Goal: Check status: Check status

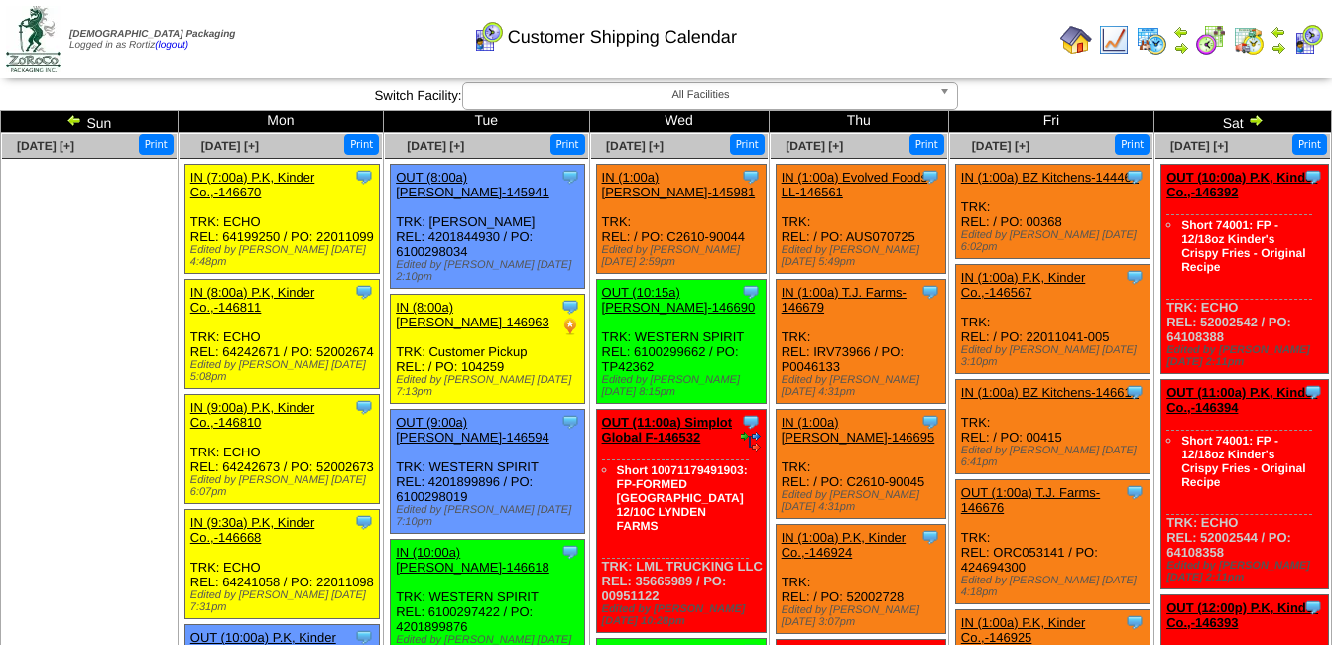
scroll to position [1389, 0]
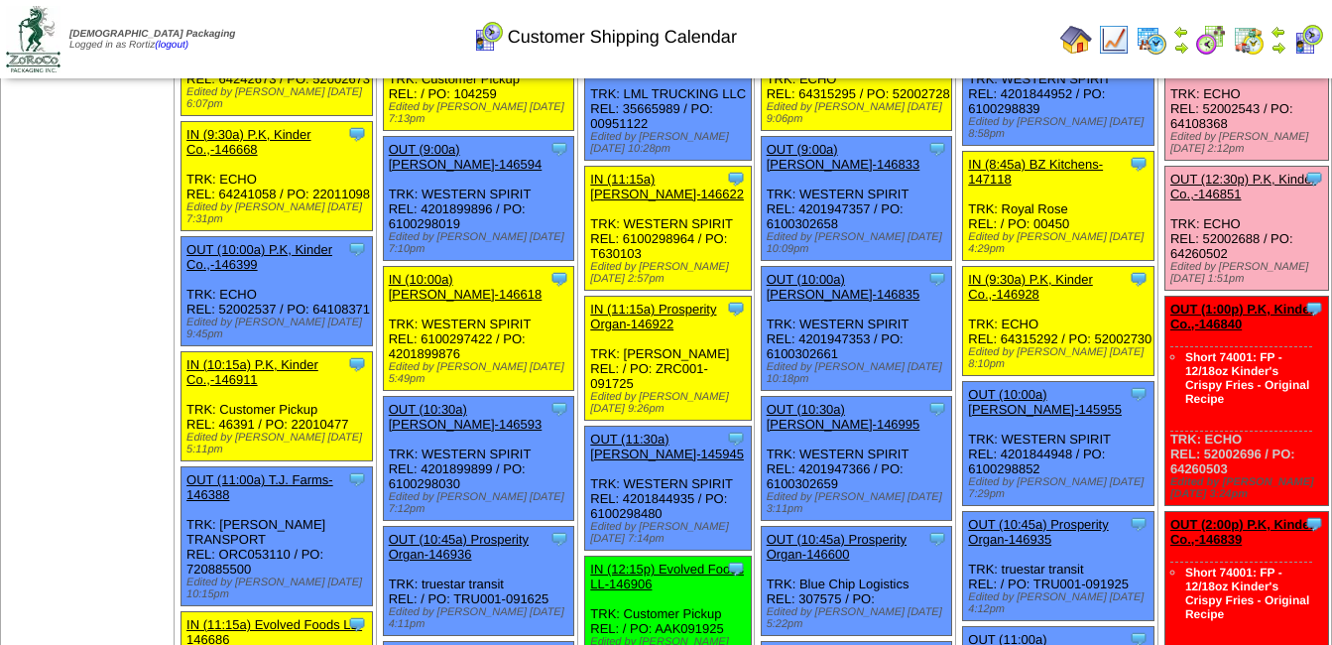
scroll to position [11, 0]
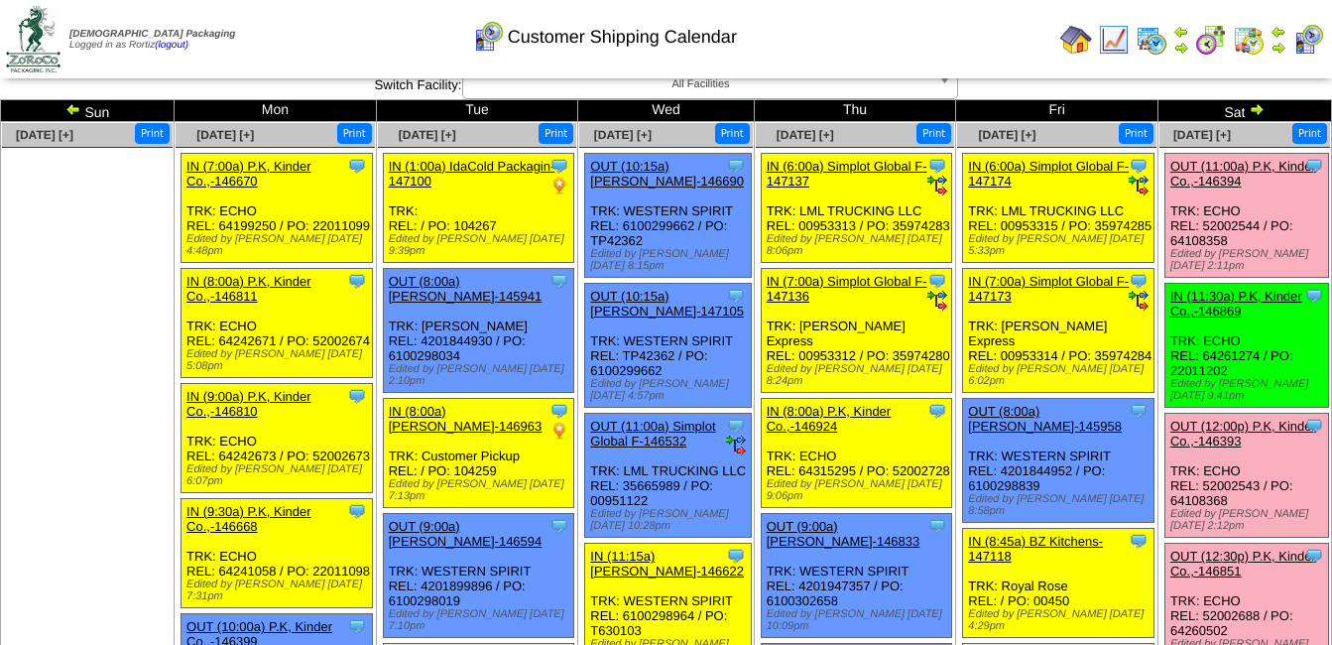
click at [1249, 106] on img at bounding box center [1257, 109] width 16 height 16
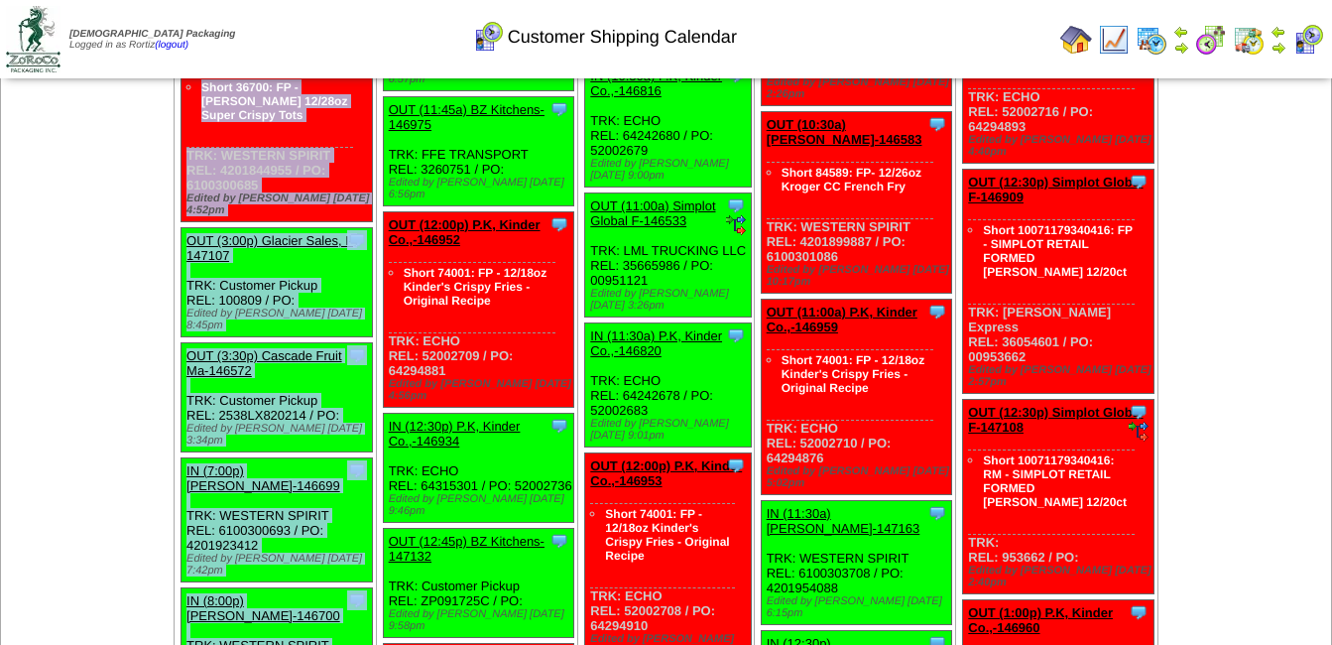
scroll to position [1903, 0]
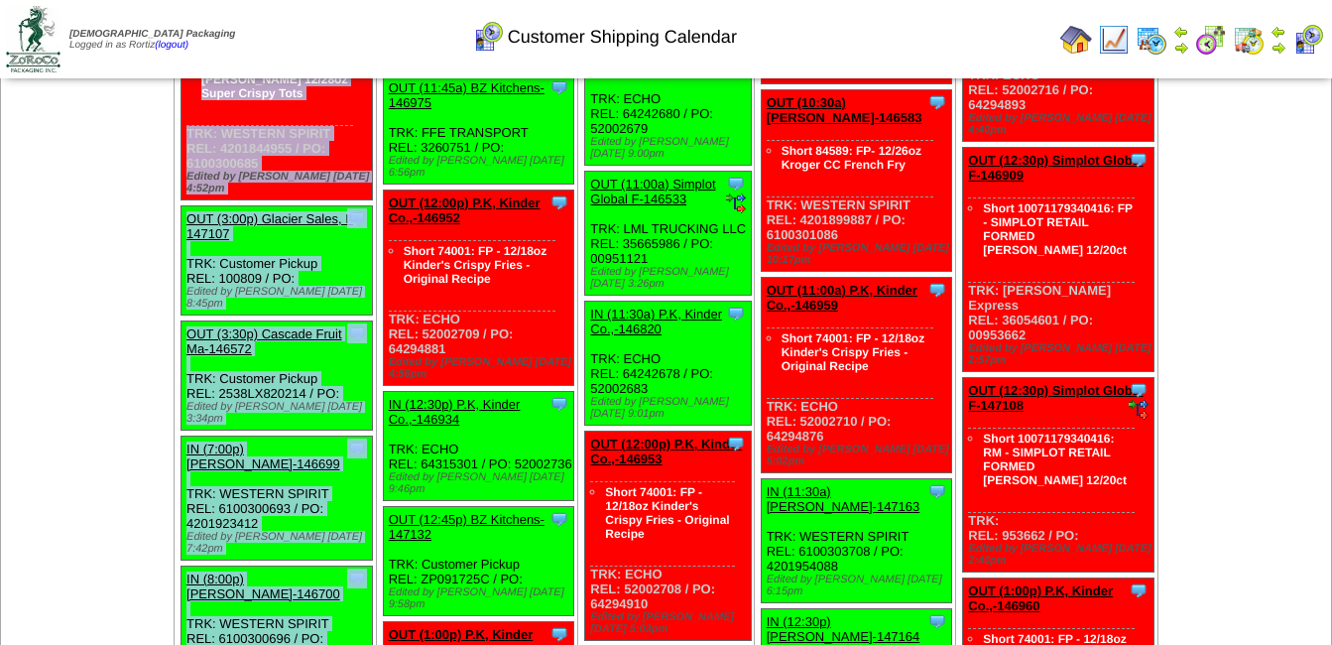
drag, startPoint x: 201, startPoint y: 165, endPoint x: 358, endPoint y: 603, distance: 465.6
click at [358, 603] on td "Sep 22 [+] Print Clone Item IN (6:00a) Simplot Global F-146858 Simplot Global F…" at bounding box center [276, 647] width 202 height 4834
copy ul "IN (6:00a) Simplot Global F-146858 Simplot Global Food, LLC ScheduleID: 146858 …"
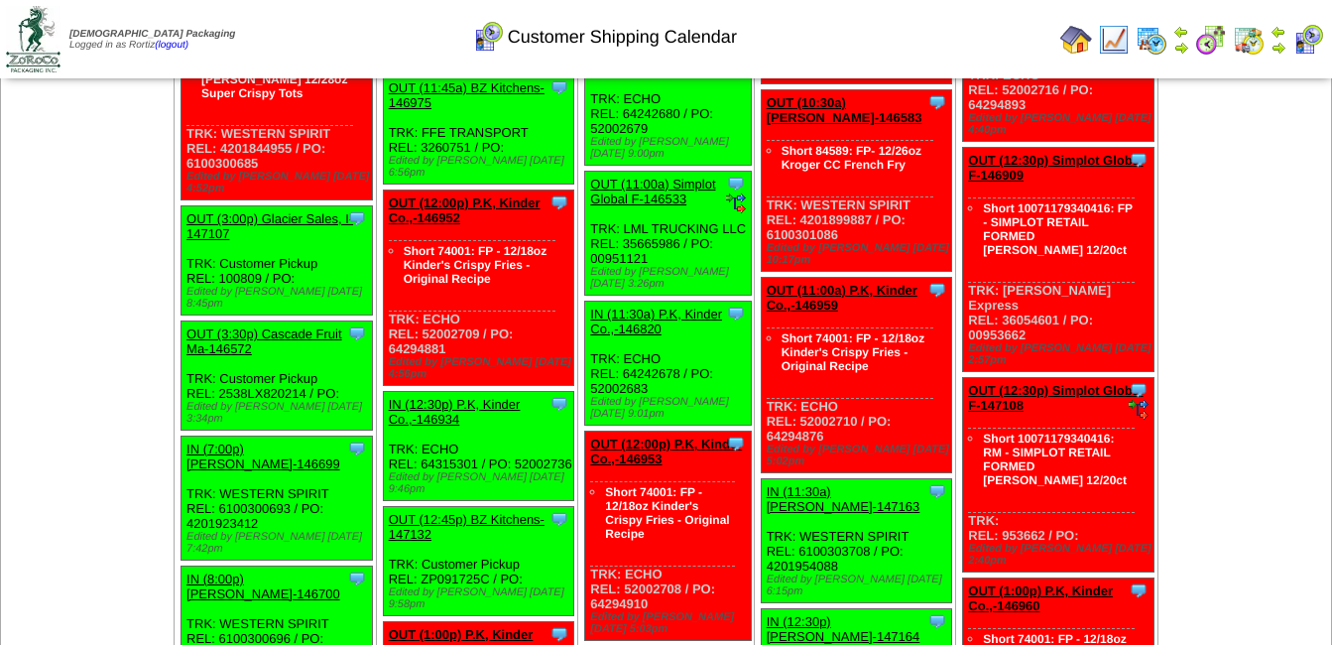
click at [807, 26] on div "Customer Shipping Calendar" at bounding box center [604, 30] width 763 height 55
